Goal: Transaction & Acquisition: Book appointment/travel/reservation

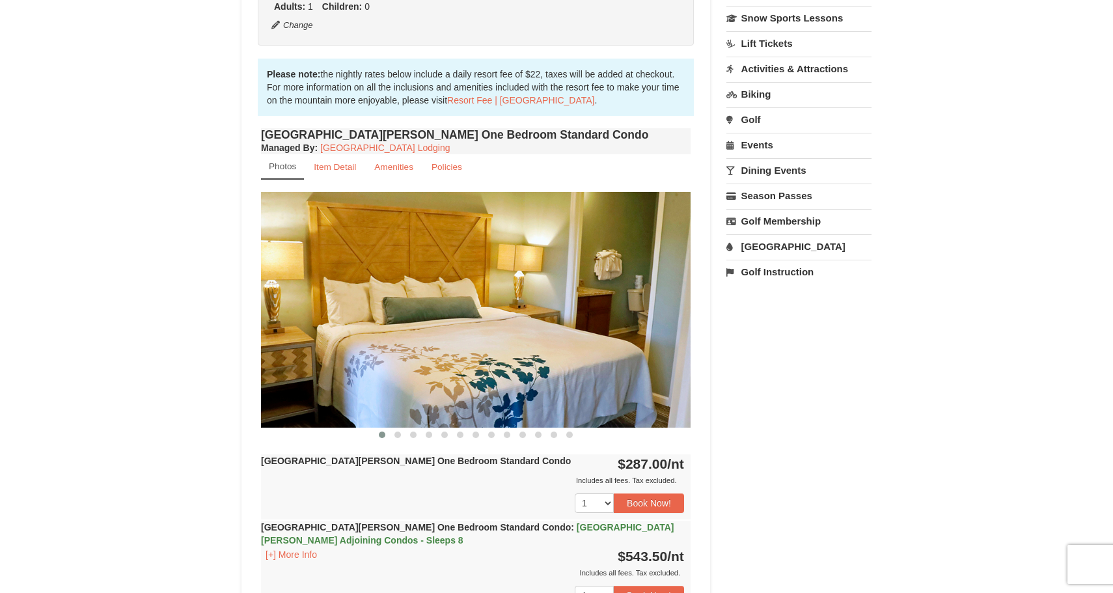
scroll to position [352, 0]
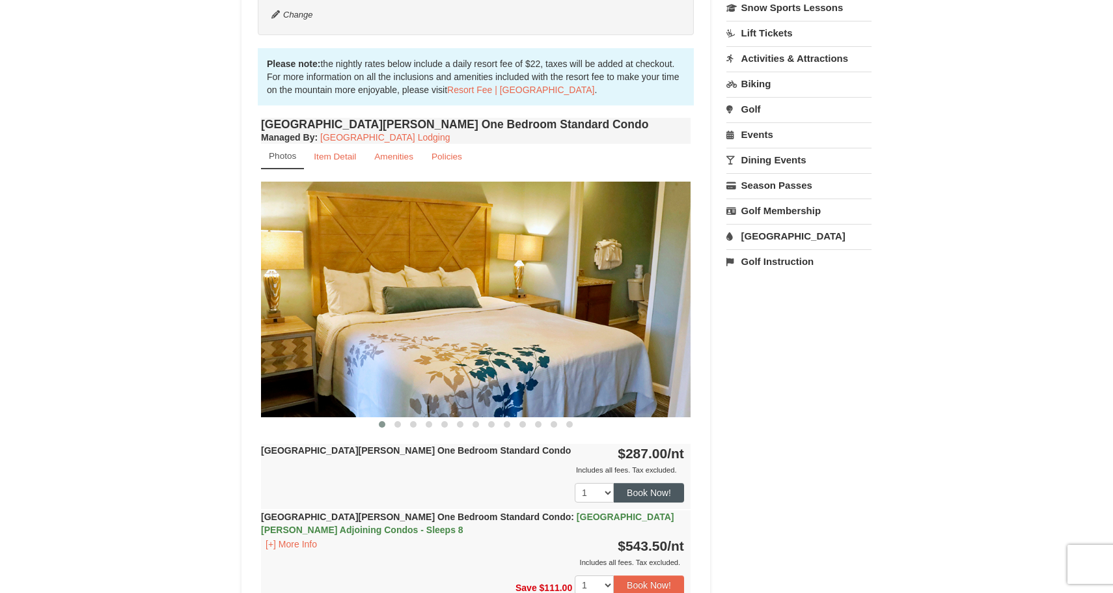
click at [657, 491] on button "Book Now!" at bounding box center [649, 493] width 70 height 20
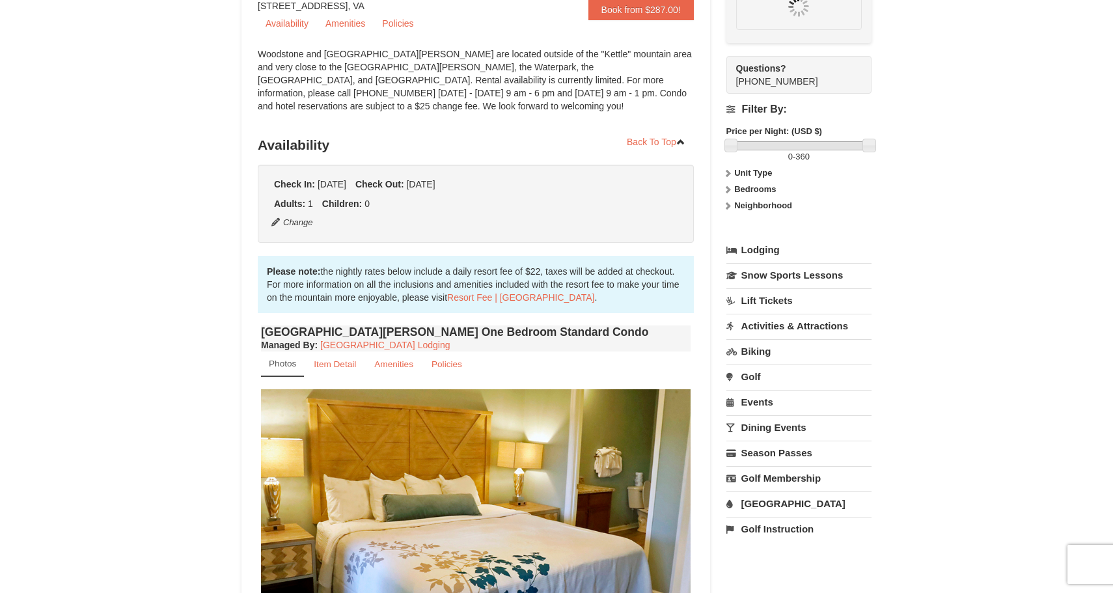
scroll to position [127, 0]
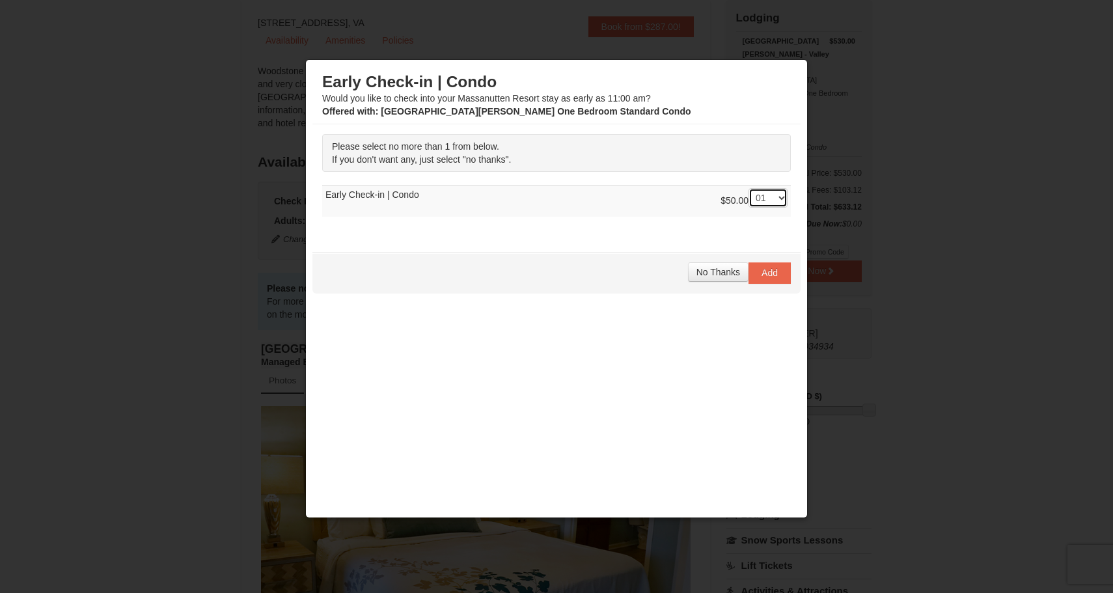
select select "0"
click at [721, 272] on span "No Thanks" at bounding box center [719, 272] width 44 height 10
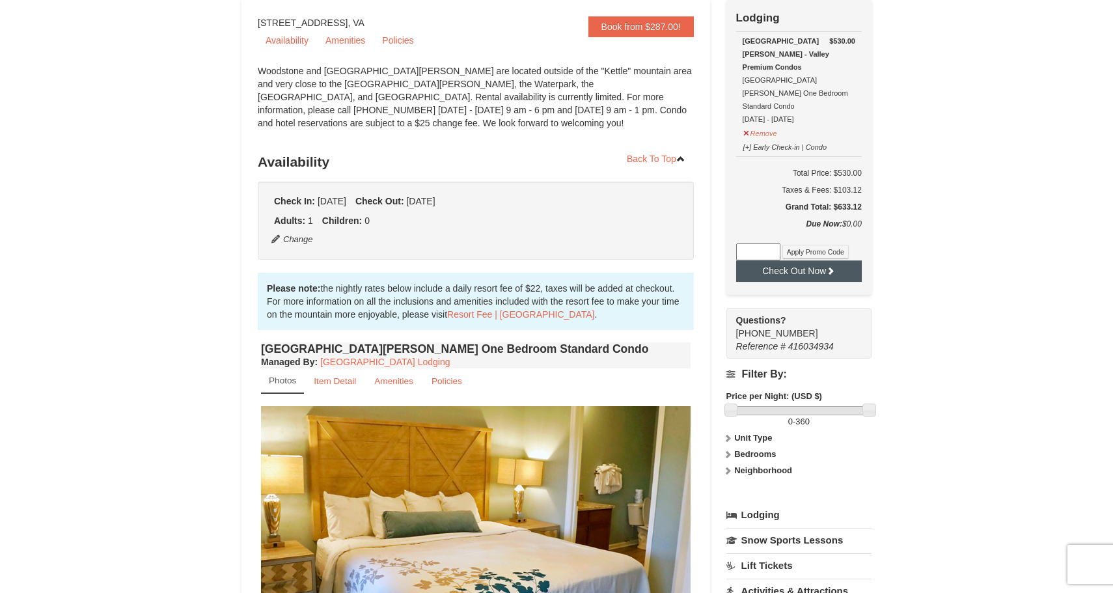
click at [797, 260] on button "Check Out Now" at bounding box center [799, 270] width 126 height 21
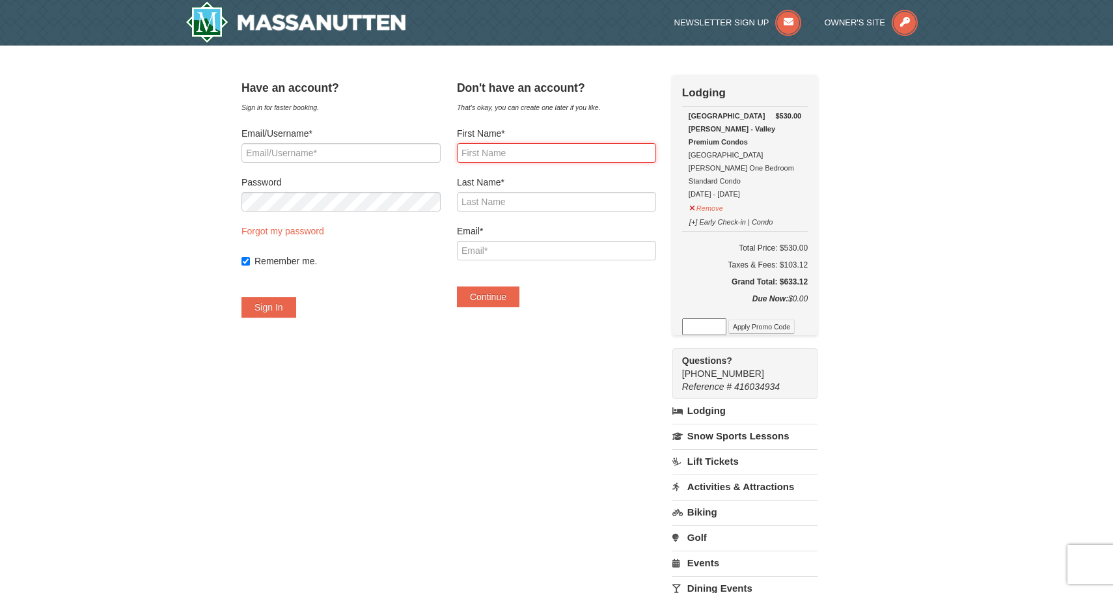
click at [587, 156] on input "First Name*" at bounding box center [556, 153] width 199 height 20
type input "cory"
type input "brennan"
type input "bcory355@gmail.com"
click at [512, 292] on button "Continue" at bounding box center [488, 296] width 62 height 21
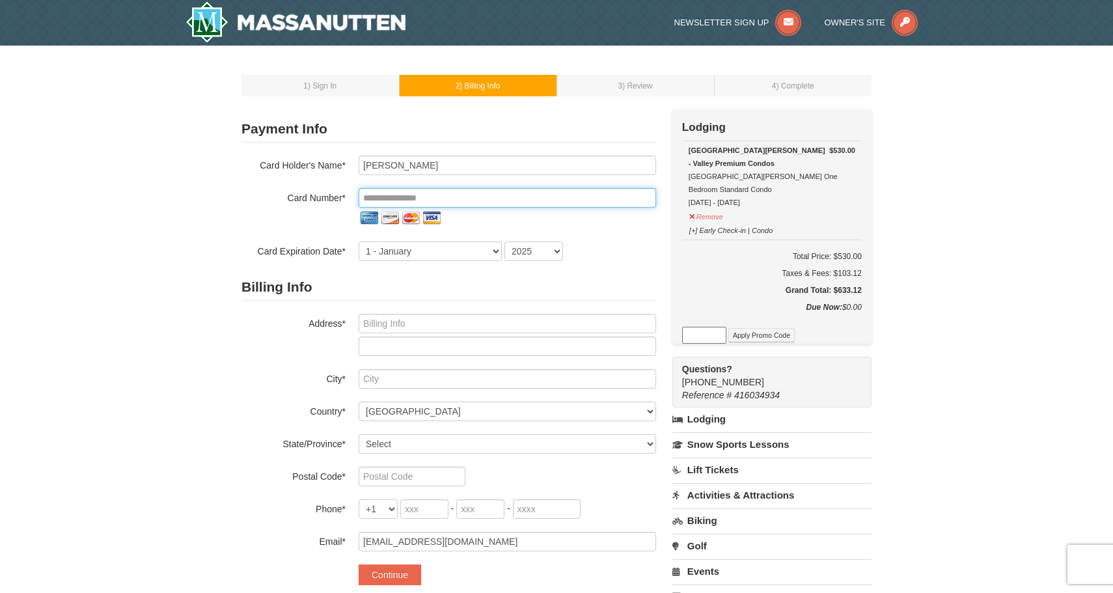
click at [585, 197] on input "tel" at bounding box center [507, 198] width 297 height 20
type input "**********"
select select "6"
select select "2029"
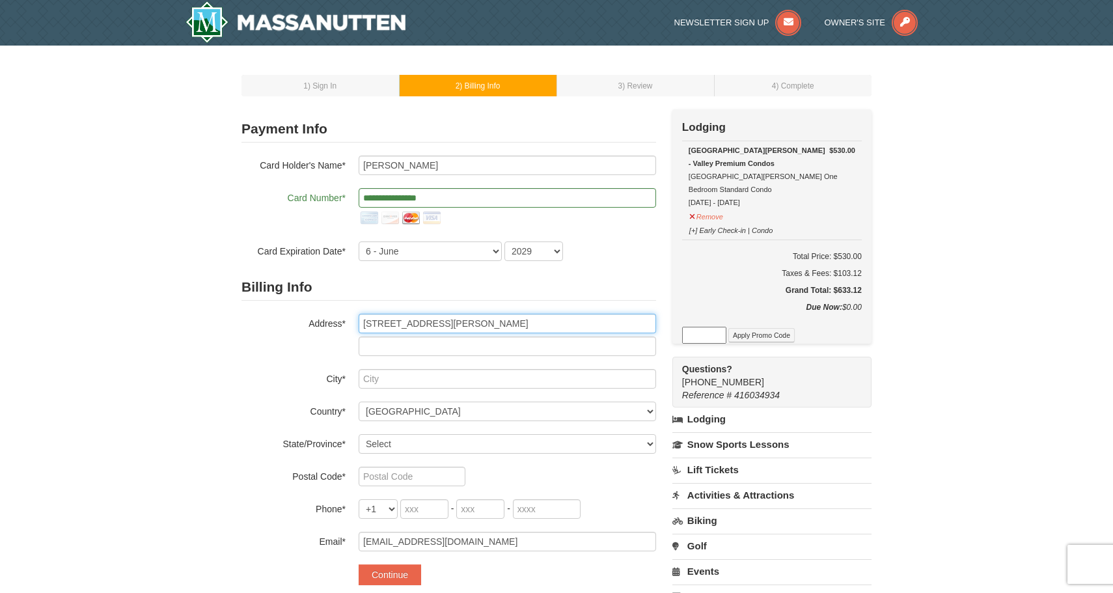
type input "301 walker way"
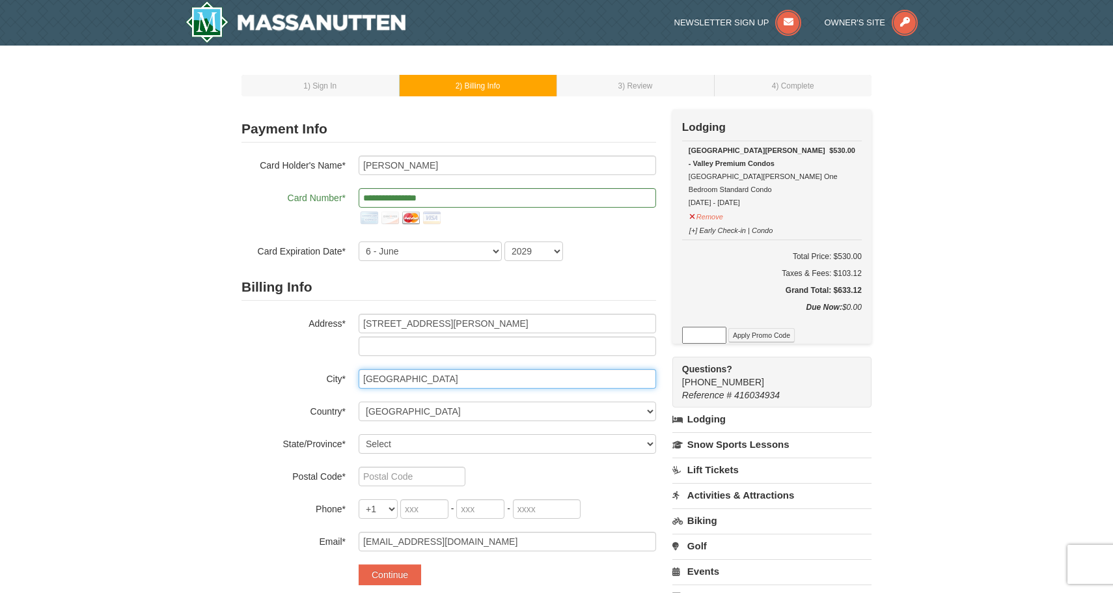
type input "newark"
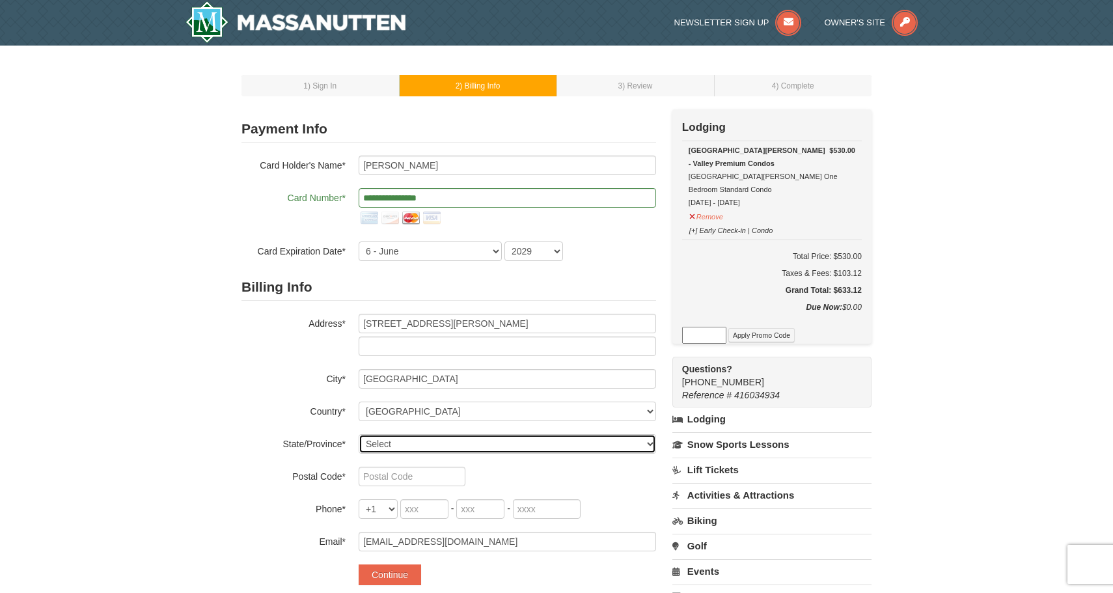
select select "DE"
type input "19711"
click at [428, 505] on input "tel" at bounding box center [424, 509] width 48 height 20
type input "302"
type input "893"
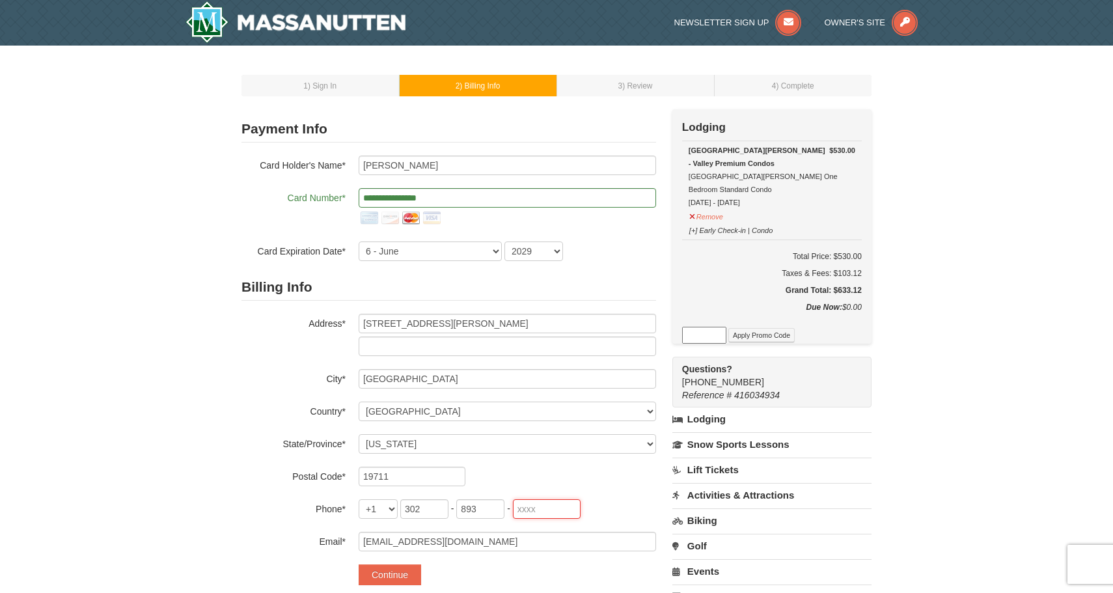
type input "1322"
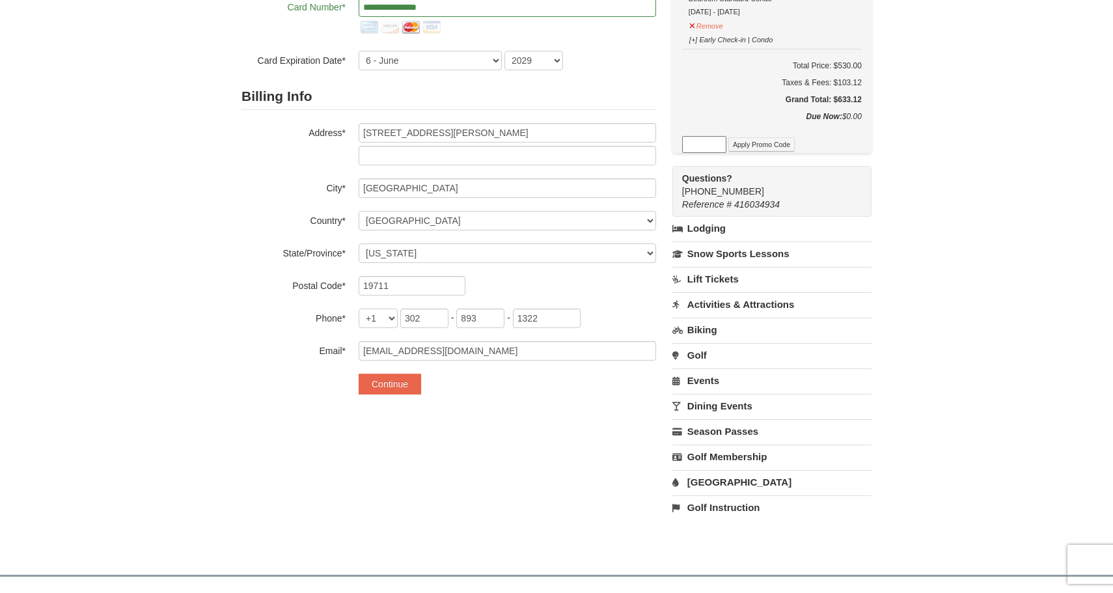
scroll to position [207, 0]
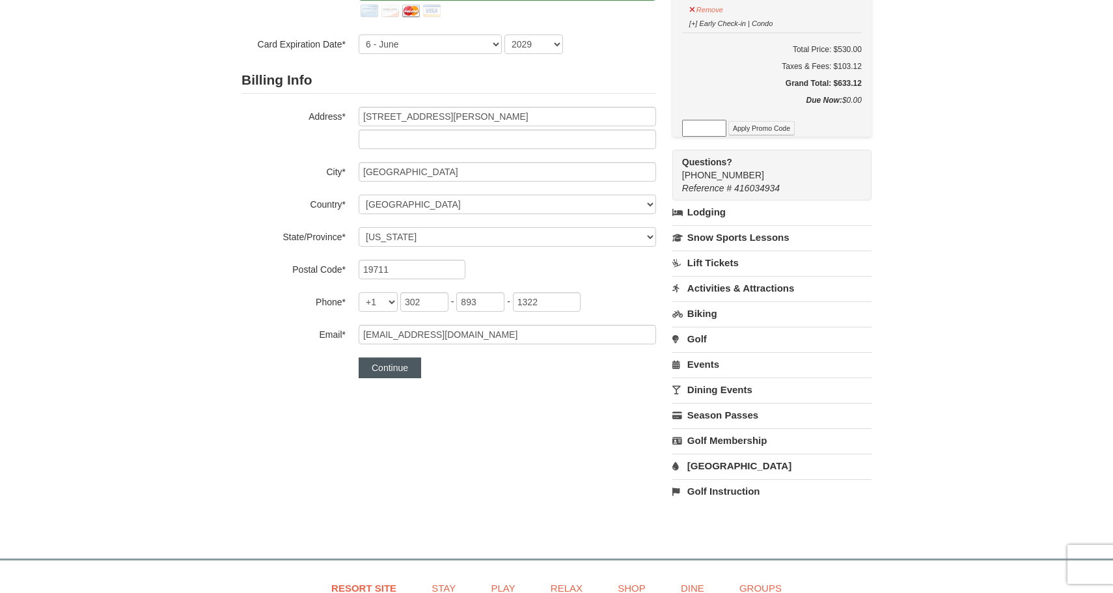
click at [396, 363] on button "Continue" at bounding box center [390, 367] width 62 height 21
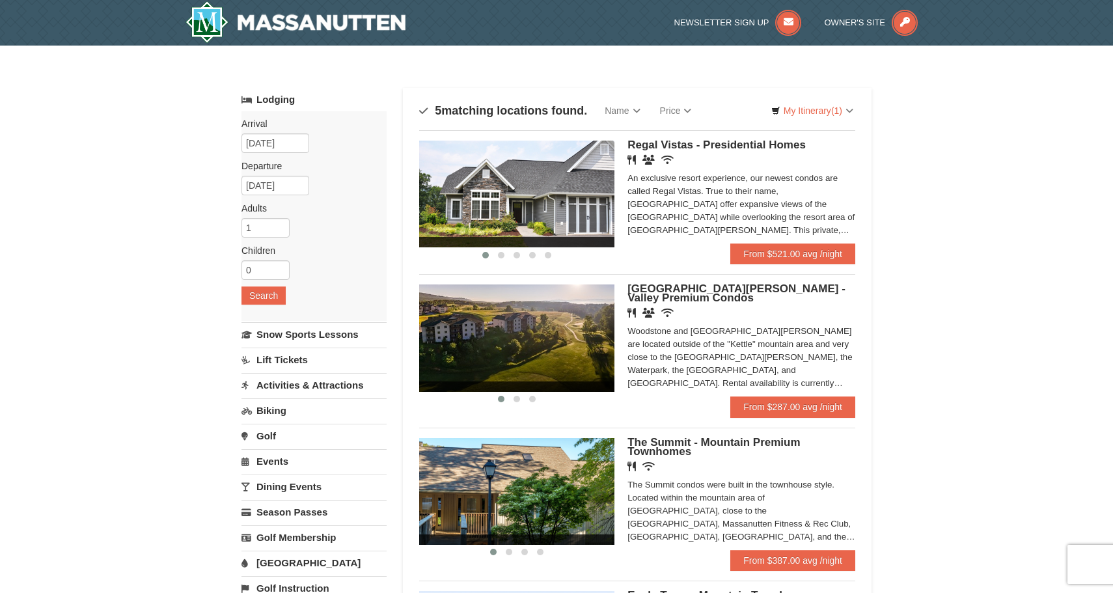
click at [549, 329] on img at bounding box center [516, 337] width 195 height 107
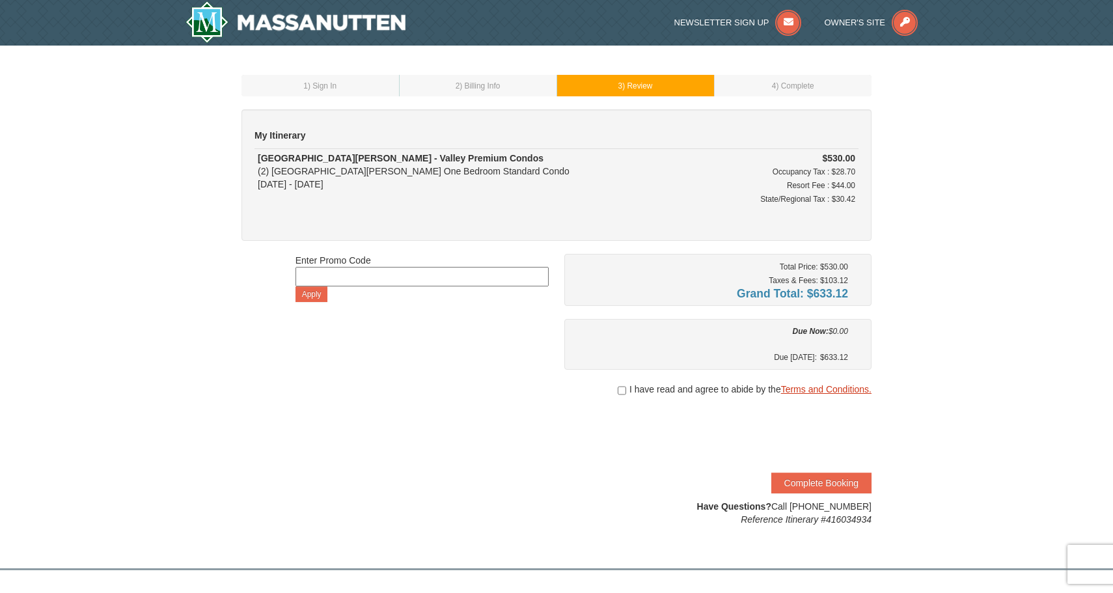
click at [812, 387] on link "Terms and Conditions." at bounding box center [826, 389] width 90 height 10
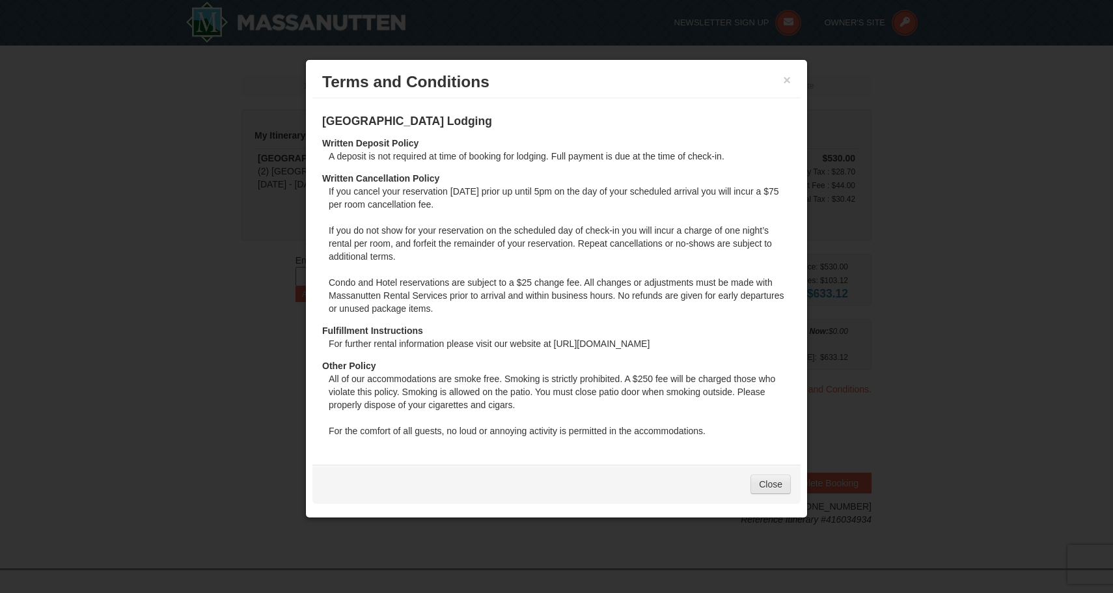
click at [771, 482] on link "Close" at bounding box center [771, 485] width 40 height 20
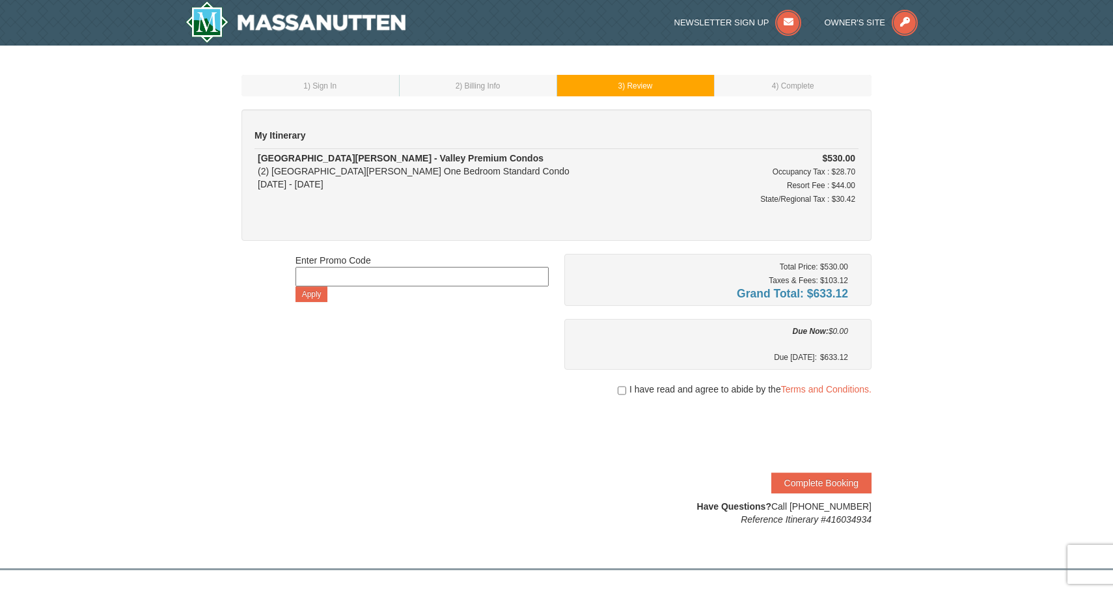
click at [618, 389] on input "checkbox" at bounding box center [622, 390] width 8 height 10
checkbox input "true"
click at [801, 480] on button "Complete Booking" at bounding box center [821, 483] width 100 height 21
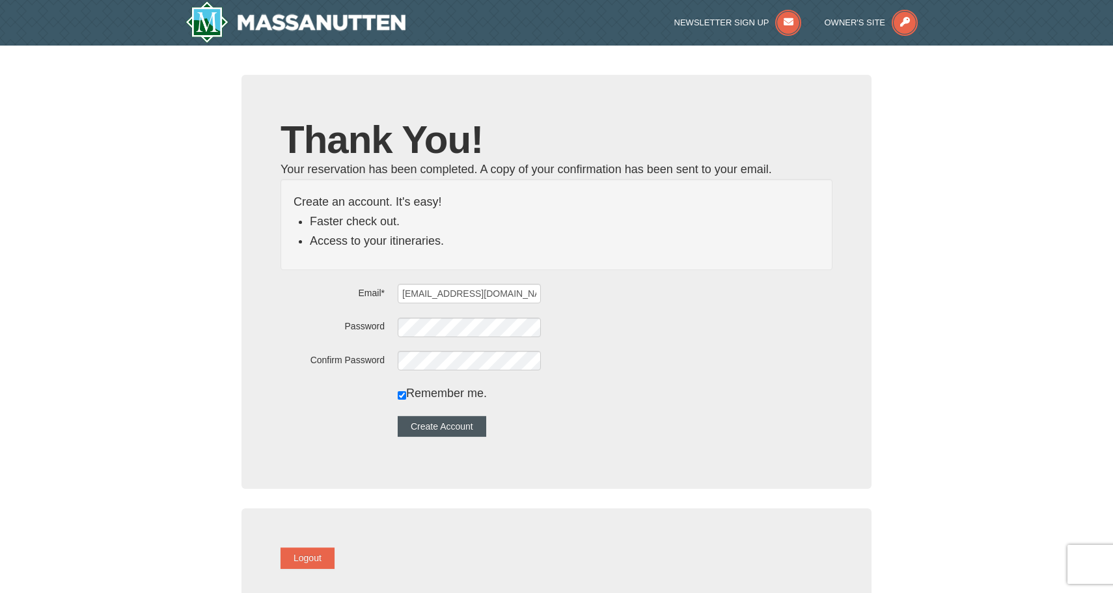
click at [459, 426] on button "Create Account" at bounding box center [442, 426] width 89 height 21
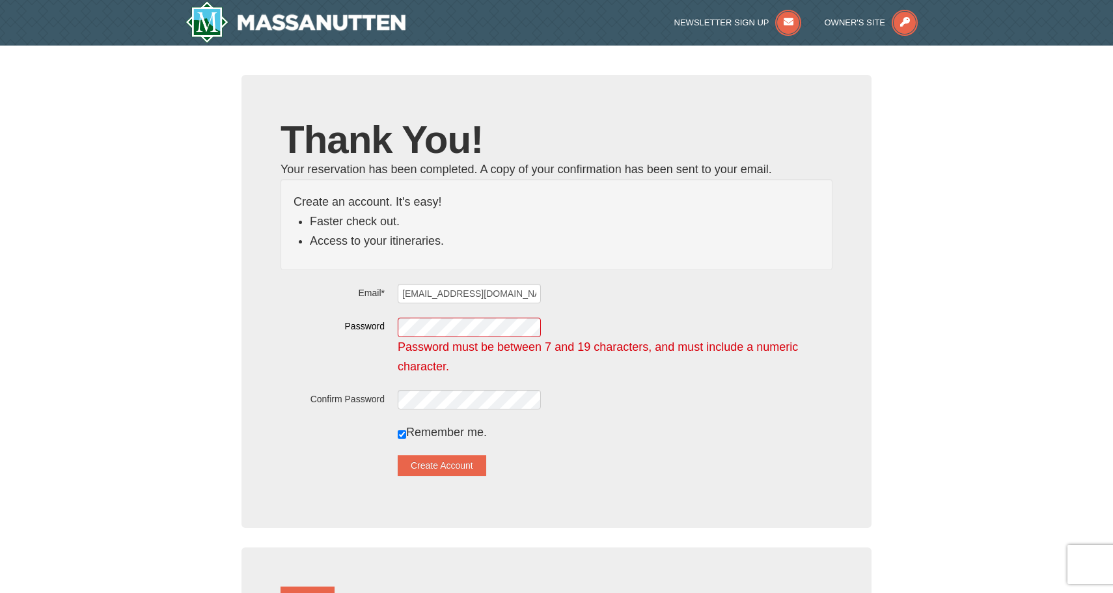
click at [585, 430] on div "Remember me." at bounding box center [615, 432] width 435 height 20
click at [454, 463] on button "Create Account" at bounding box center [442, 465] width 89 height 21
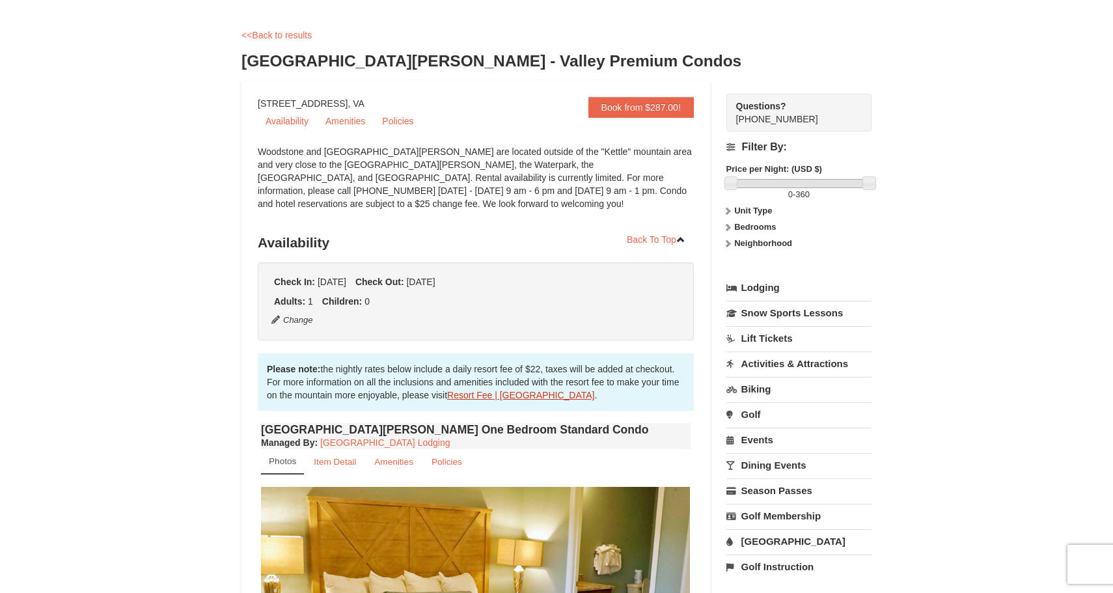
scroll to position [23, 0]
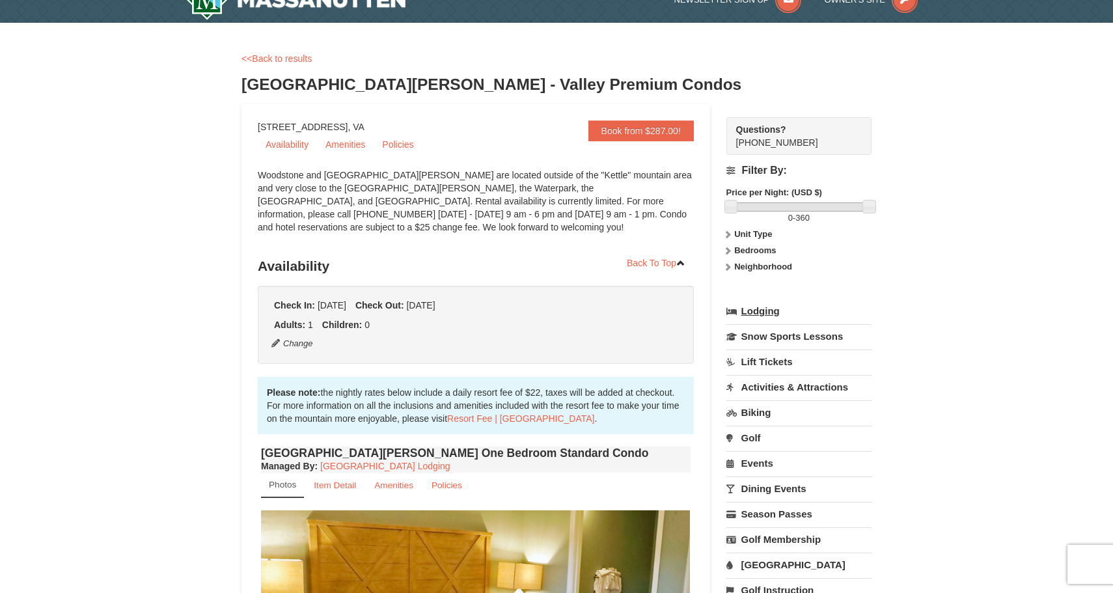
click at [760, 307] on link "Lodging" at bounding box center [798, 310] width 145 height 23
